Goal: Information Seeking & Learning: Learn about a topic

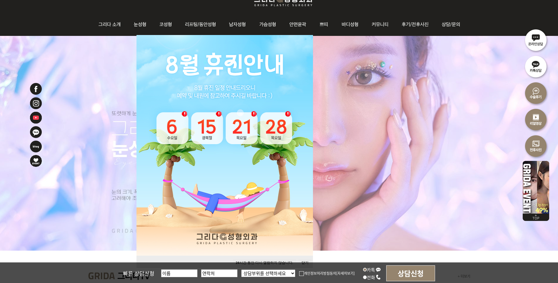
scroll to position [88, 0]
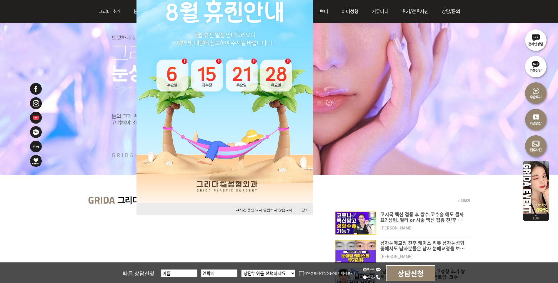
click at [276, 209] on button "24 시간 동안 다시 열람하지 않습니다." at bounding box center [264, 210] width 63 height 8
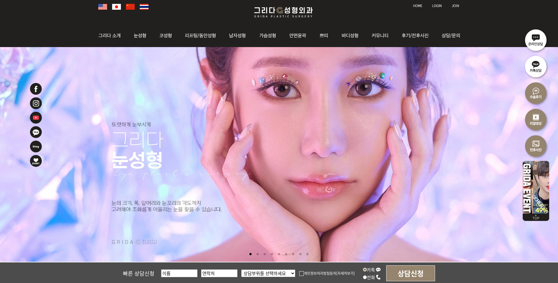
scroll to position [0, 0]
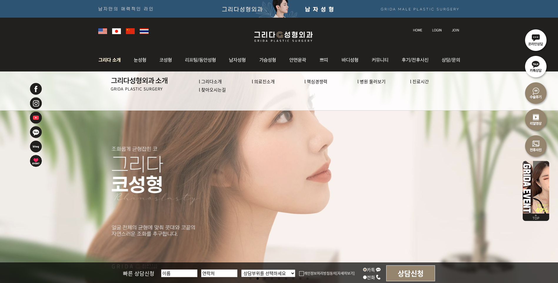
click at [268, 81] on link "l 의료진소개" at bounding box center [263, 81] width 23 height 6
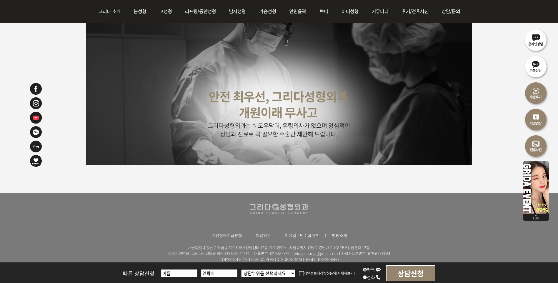
scroll to position [1471, 0]
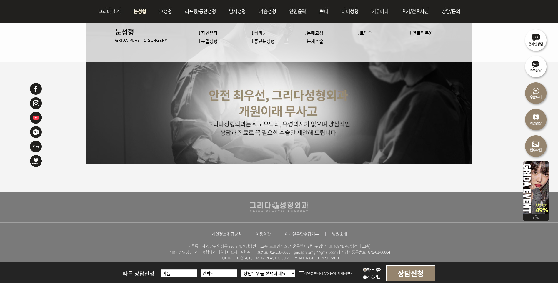
click at [271, 34] on li "l 쌍꺼풀" at bounding box center [278, 33] width 53 height 8
click at [265, 31] on link "l 쌍꺼풀" at bounding box center [259, 33] width 15 height 6
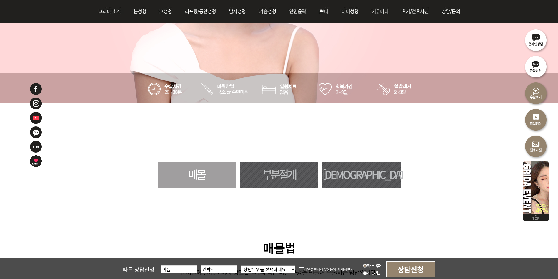
scroll to position [265, 0]
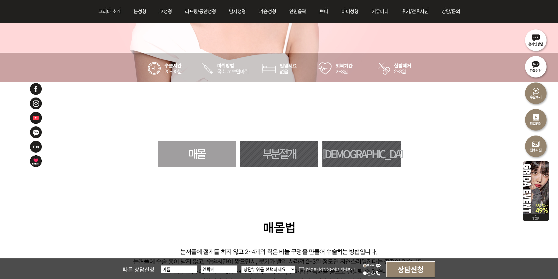
click at [377, 153] on link "절개" at bounding box center [361, 154] width 78 height 26
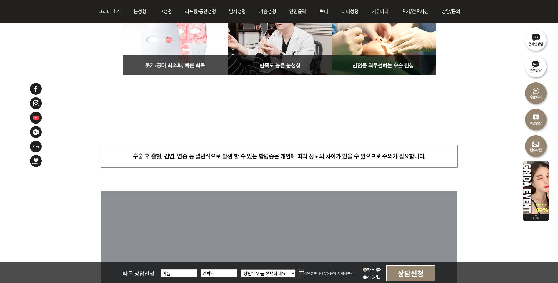
scroll to position [1906, 0]
